Goal: Task Accomplishment & Management: Use online tool/utility

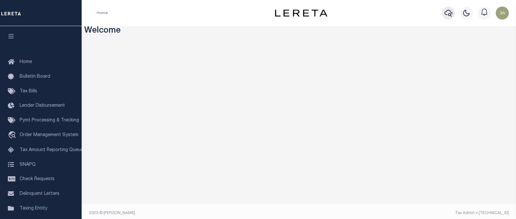
click at [451, 13] on icon "button" at bounding box center [449, 13] width 8 height 8
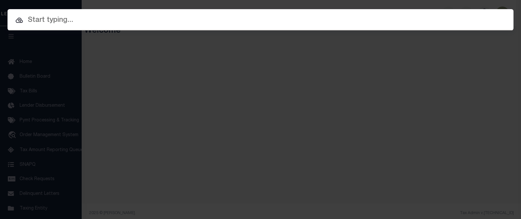
click at [77, 17] on input "text" at bounding box center [261, 20] width 506 height 11
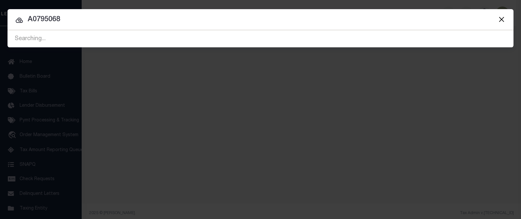
type input "A0795068"
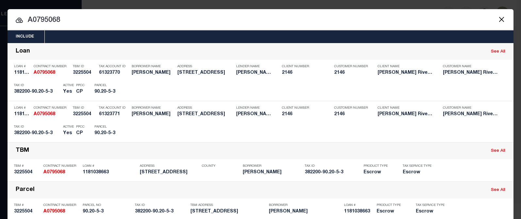
click at [363, 3] on div "Include Loans TBM Customers Borrowers Payments (Lender Non-Disb) Payments (Lend…" at bounding box center [260, 109] width 521 height 219
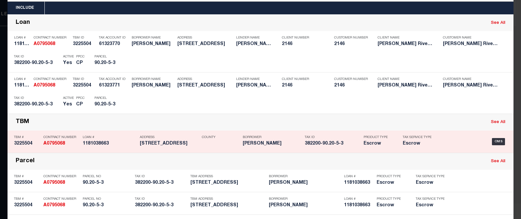
scroll to position [33, 0]
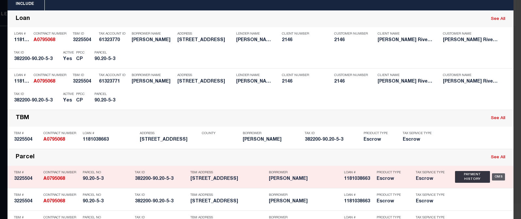
click at [499, 177] on div "OMS" at bounding box center [498, 176] width 13 height 7
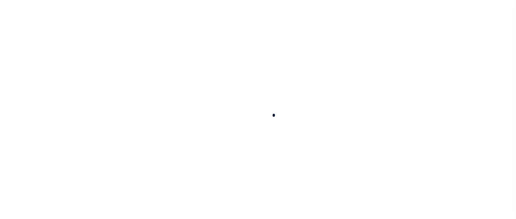
type input "1181038663"
type input "[PERSON_NAME]"
select select
select select "Escrow"
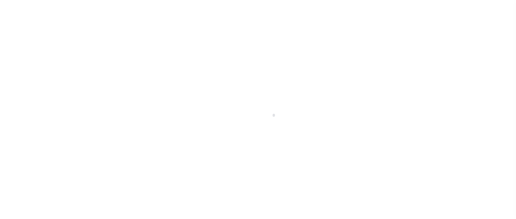
type input "[STREET_ADDRESS]"
type input "90.20-5-3"
type input "Troy NY 12180"
type input "NY"
select select
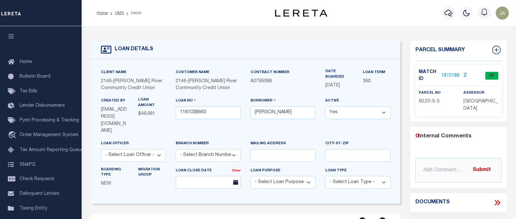
click at [444, 77] on link "1872188" at bounding box center [450, 76] width 18 height 7
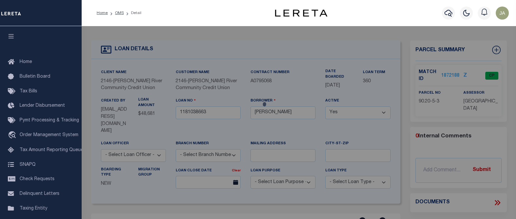
checkbox input "false"
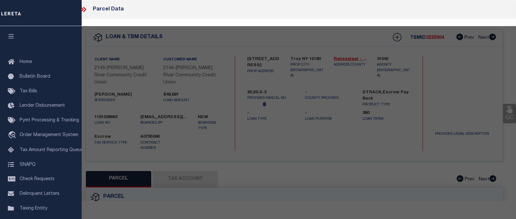
select select "CP"
type input "[PERSON_NAME]"
select select
type input "108 Seneca"
checkbox input "false"
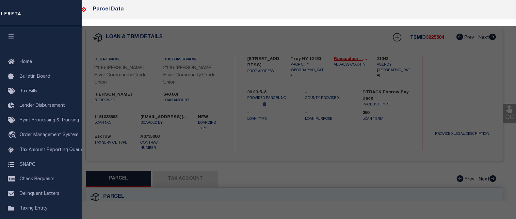
type input "Troy NY 12180"
type textarea "Acreage 0.15"
type textarea "Tax ID Special Project"
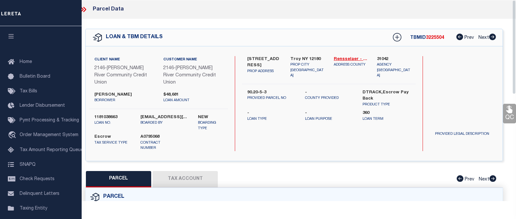
click at [203, 171] on button "Tax Account" at bounding box center [185, 179] width 65 height 16
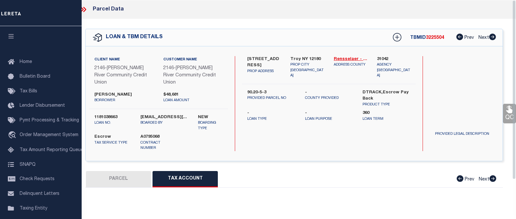
select select "100"
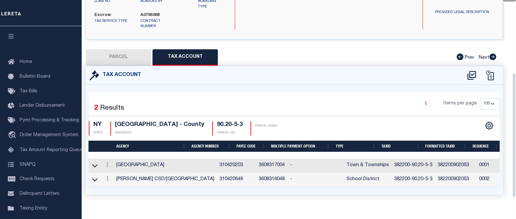
scroll to position [123, 0]
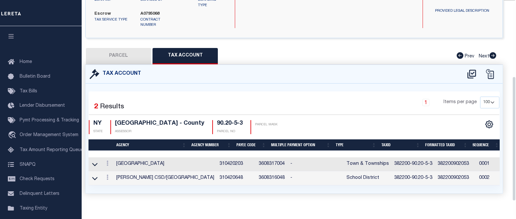
click at [381, 69] on div "Tax Account" at bounding box center [294, 74] width 417 height 19
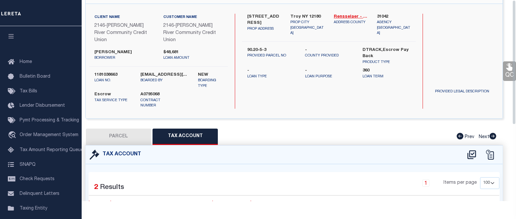
scroll to position [0, 0]
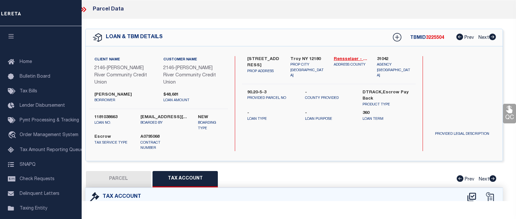
click at [83, 8] on icon at bounding box center [83, 9] width 8 height 8
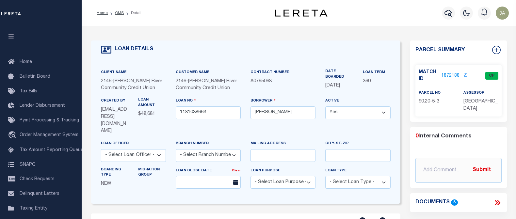
click at [215, 5] on div "Home OMS Detail Profile Sign out" at bounding box center [299, 13] width 434 height 26
click at [448, 16] on icon "button" at bounding box center [449, 13] width 8 height 8
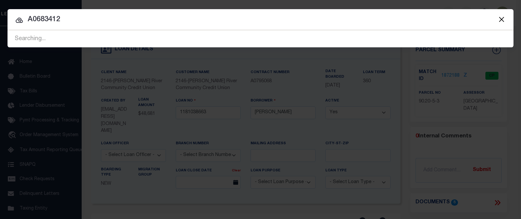
type input "A0683412"
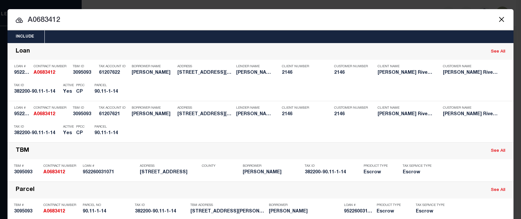
click at [397, 20] on input "A0683412" at bounding box center [261, 20] width 506 height 11
click at [497, 20] on button "Close" at bounding box center [501, 19] width 8 height 8
